Goal: Entertainment & Leisure: Consume media (video, audio)

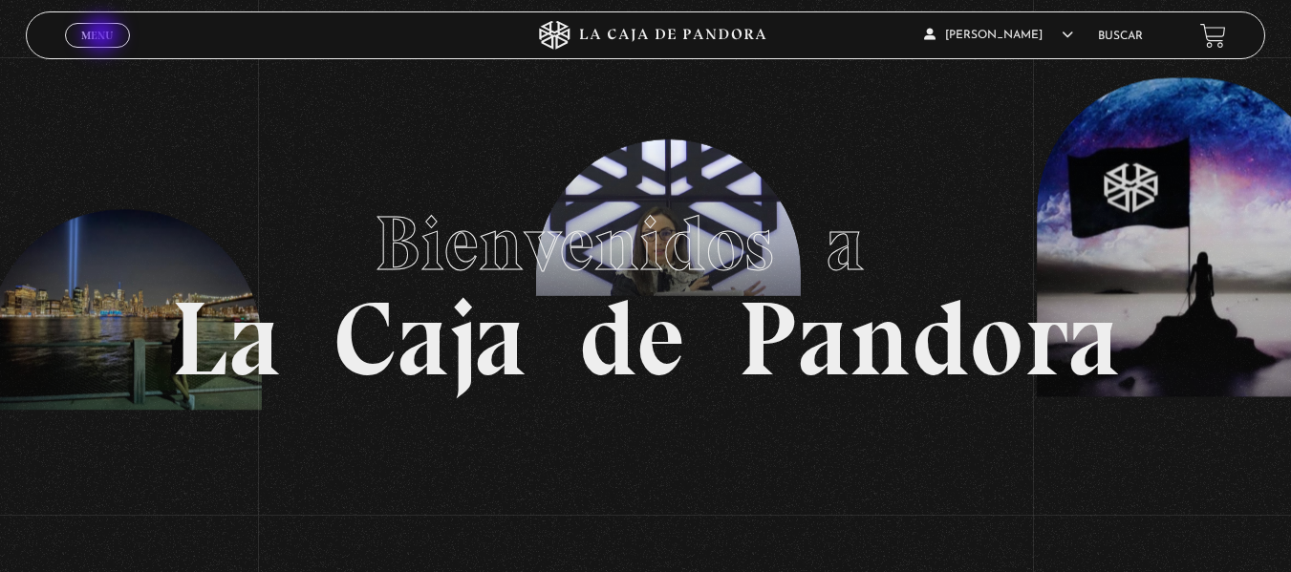
click at [103, 36] on span "Menu" at bounding box center [97, 35] width 32 height 11
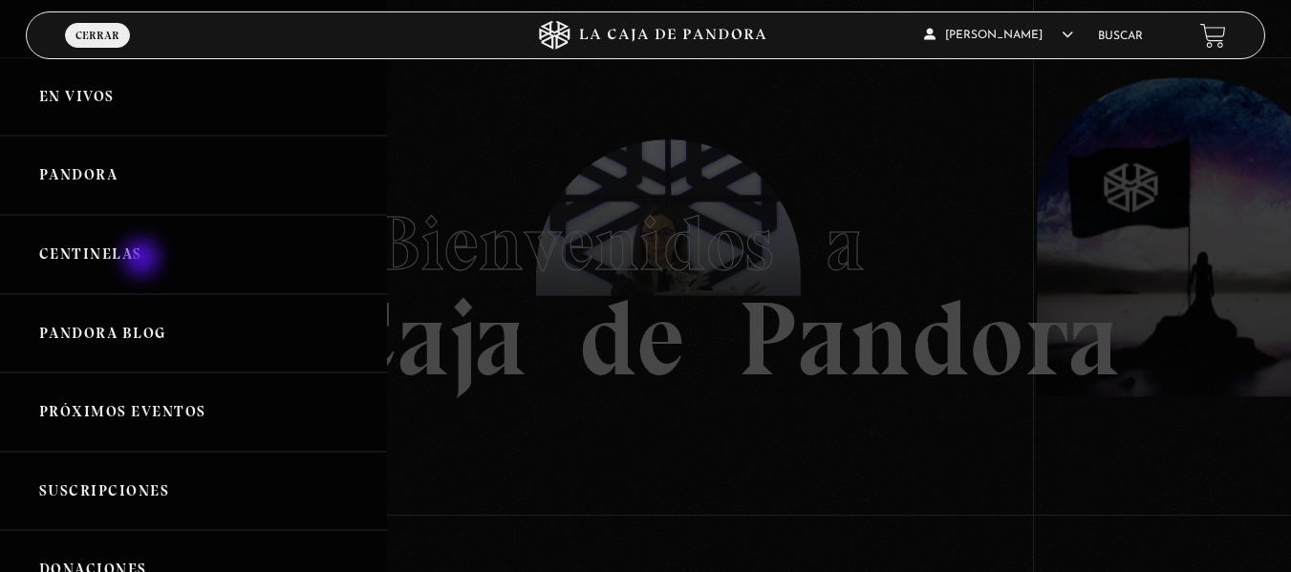
click at [143, 260] on link "Centinelas" at bounding box center [193, 254] width 387 height 79
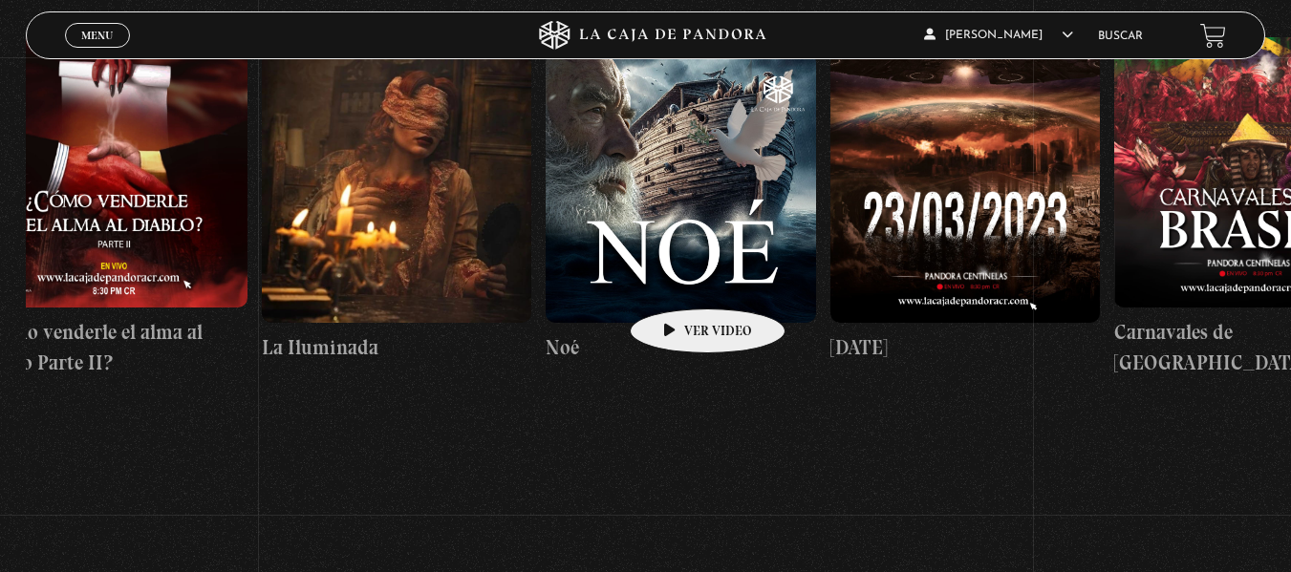
scroll to position [0, 11719]
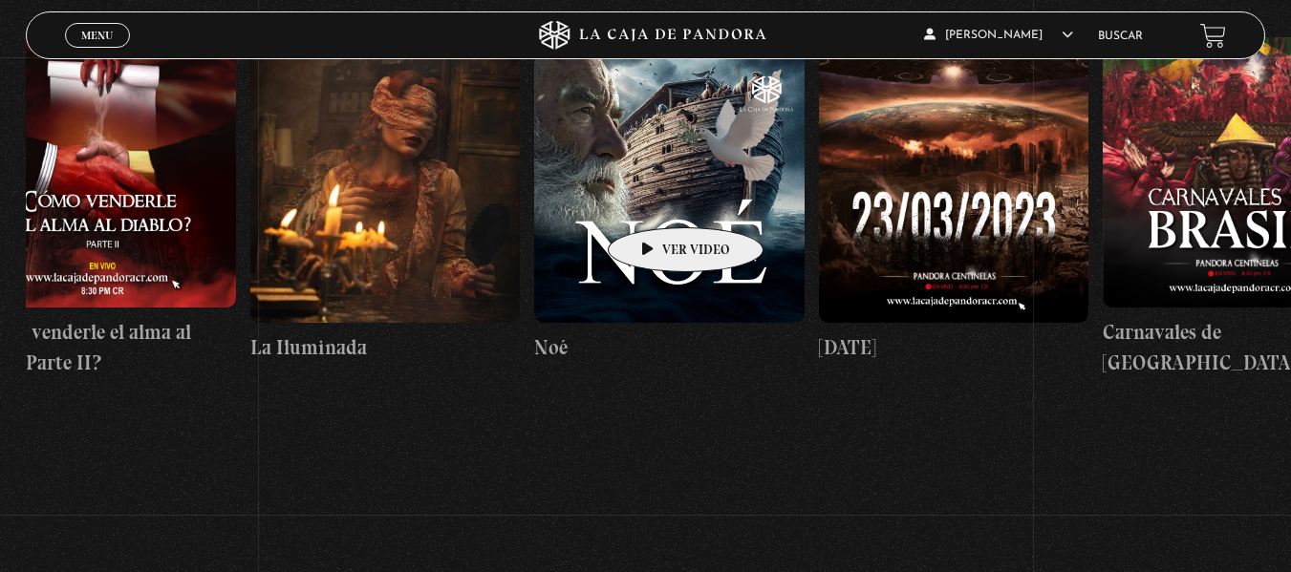
click at [656, 199] on figure at bounding box center [669, 188] width 270 height 270
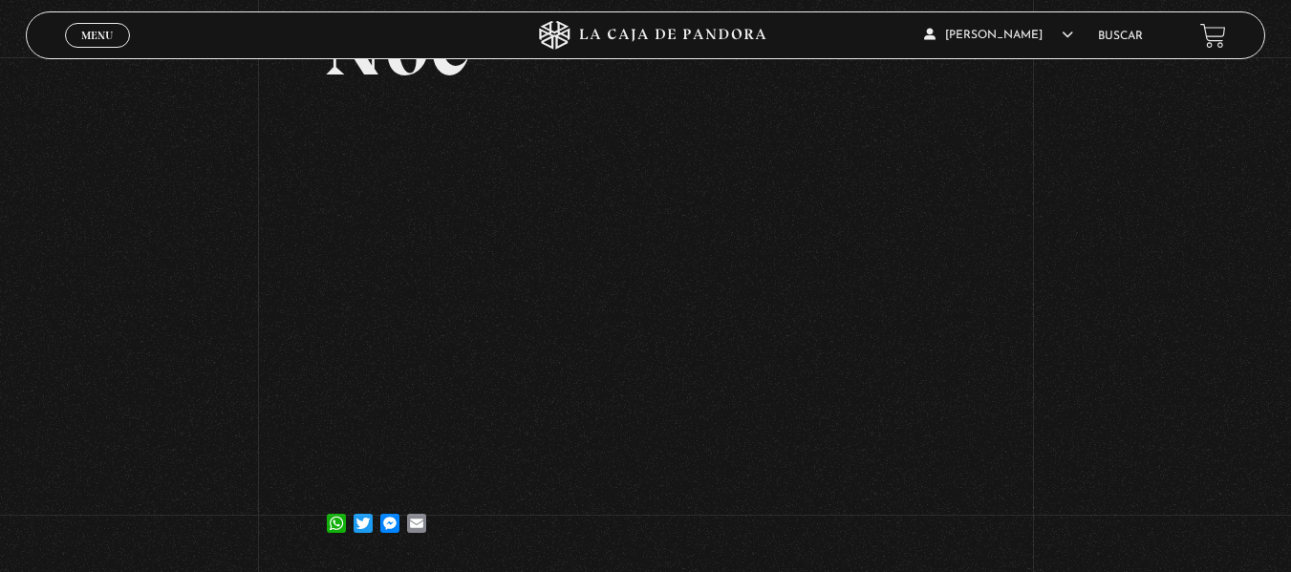
scroll to position [153, 0]
